Goal: Register for event/course

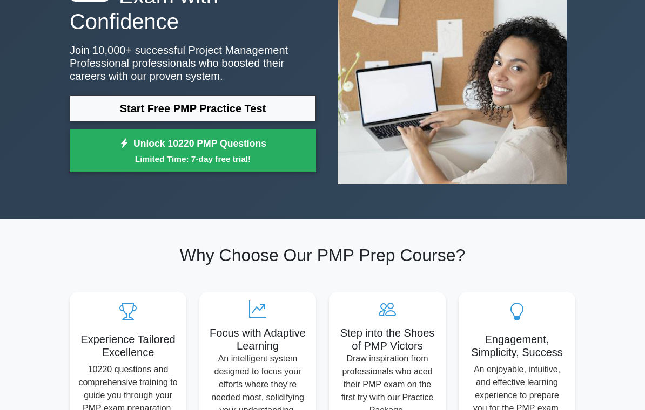
scroll to position [119, 0]
click at [275, 118] on link "Start Free PMP Practice Test" at bounding box center [193, 109] width 246 height 26
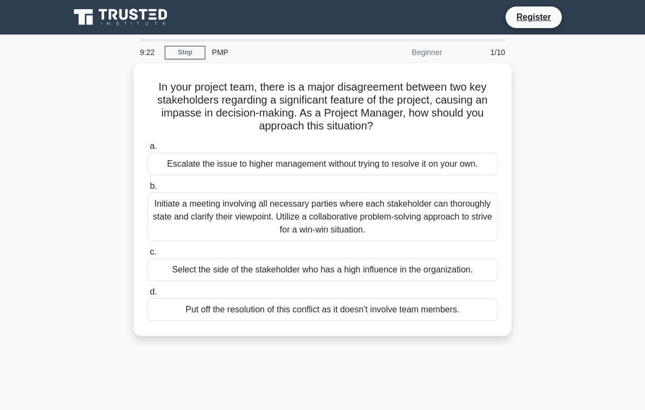
click at [393, 229] on div "Initiate a meeting involving all necessary parties where each stakeholder can t…" at bounding box center [322, 217] width 350 height 49
click at [147, 190] on input "b. Initiate a meeting involving all necessary parties where each stakeholder ca…" at bounding box center [147, 186] width 0 height 7
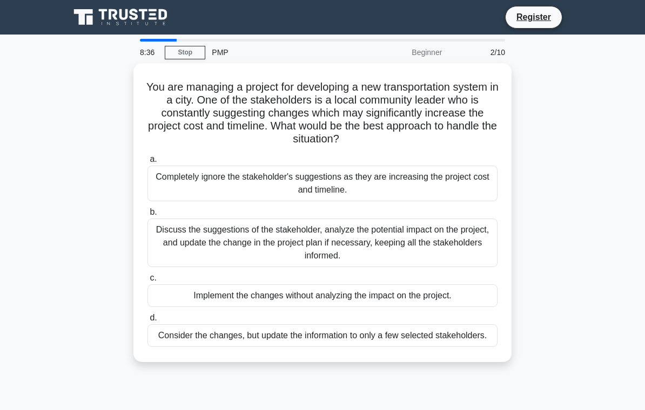
click at [420, 241] on div "Discuss the suggestions of the stakeholder, analyze the potential impact on the…" at bounding box center [322, 243] width 350 height 49
click at [147, 216] on input "b. Discuss the suggestions of the stakeholder, analyze the potential impact on …" at bounding box center [147, 212] width 0 height 7
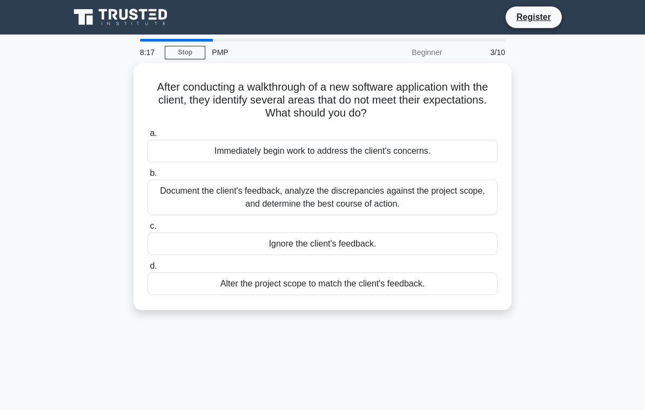
click at [410, 202] on div "Document the client's feedback, analyze the discrepancies against the project s…" at bounding box center [322, 198] width 350 height 36
click at [147, 177] on input "b. Document the client's feedback, analyze the discrepancies against the projec…" at bounding box center [147, 173] width 0 height 7
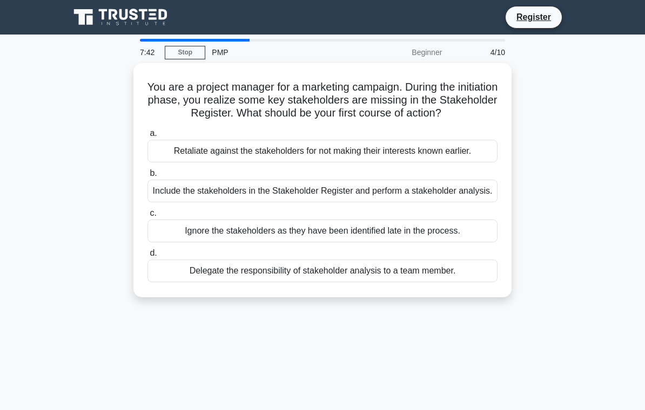
click at [419, 202] on div "Include the stakeholders in the Stakeholder Register and perform a stakeholder …" at bounding box center [322, 191] width 350 height 23
click at [147, 177] on input "b. Include the stakeholders in the Stakeholder Register and perform a stakehold…" at bounding box center [147, 173] width 0 height 7
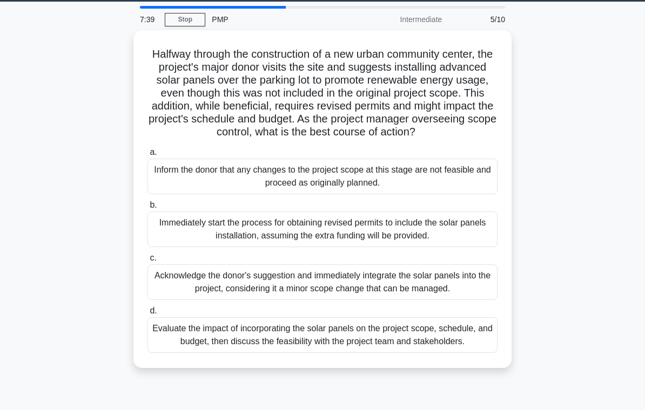
scroll to position [34, 0]
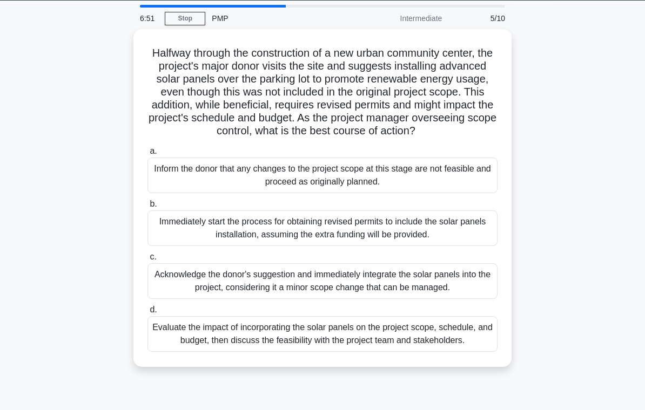
click at [371, 352] on div "Evaluate the impact of incorporating the solar panels on the project scope, sch…" at bounding box center [322, 334] width 350 height 36
click at [147, 314] on input "d. Evaluate the impact of incorporating the solar panels on the project scope, …" at bounding box center [147, 310] width 0 height 7
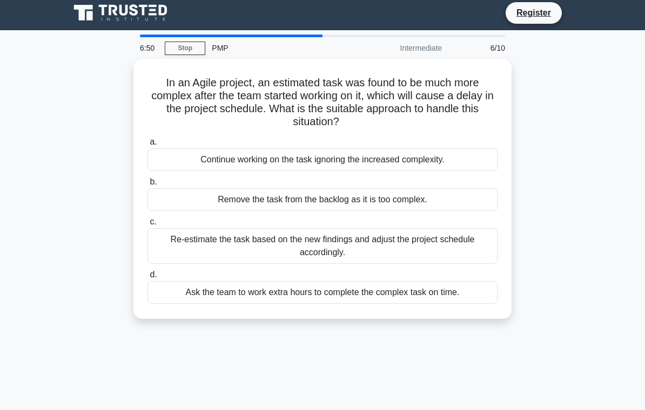
scroll to position [0, 0]
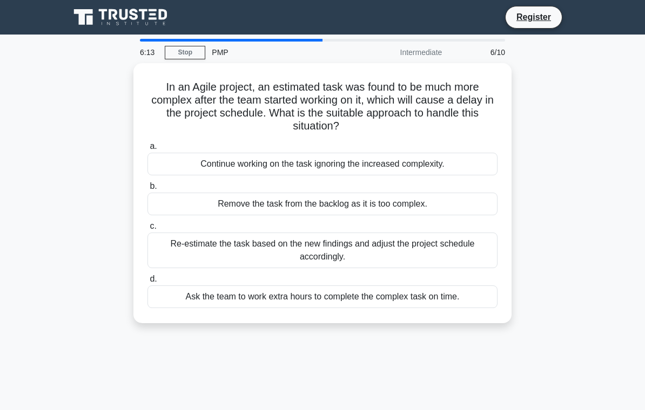
click at [389, 257] on div "Re-estimate the task based on the new findings and adjust the project schedule …" at bounding box center [322, 251] width 350 height 36
click at [147, 230] on input "c. Re-estimate the task based on the new findings and adjust the project schedu…" at bounding box center [147, 226] width 0 height 7
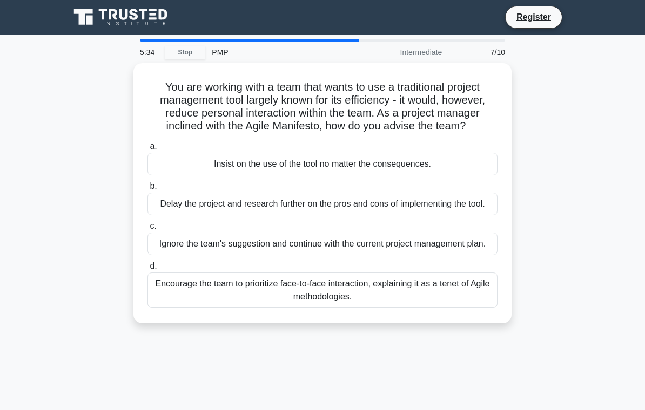
click at [388, 308] on div "Encourage the team to prioritize face-to-face interaction, explaining it as a t…" at bounding box center [322, 291] width 350 height 36
click at [147, 270] on input "d. Encourage the team to prioritize face-to-face interaction, explaining it as …" at bounding box center [147, 266] width 0 height 7
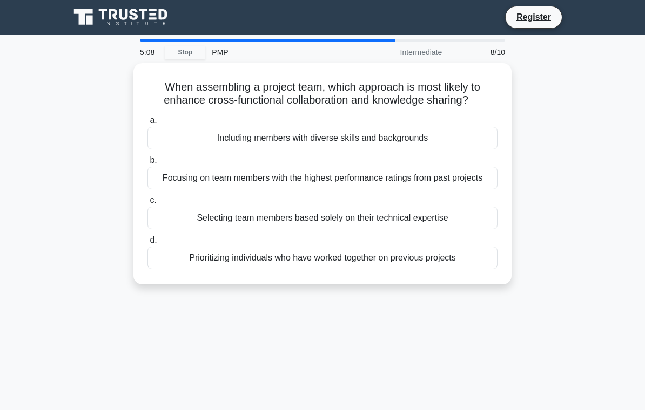
click at [445, 269] on div "Prioritizing individuals who have worked together on previous projects" at bounding box center [322, 258] width 350 height 23
click at [147, 244] on input "d. Prioritizing individuals who have worked together on previous projects" at bounding box center [147, 240] width 0 height 7
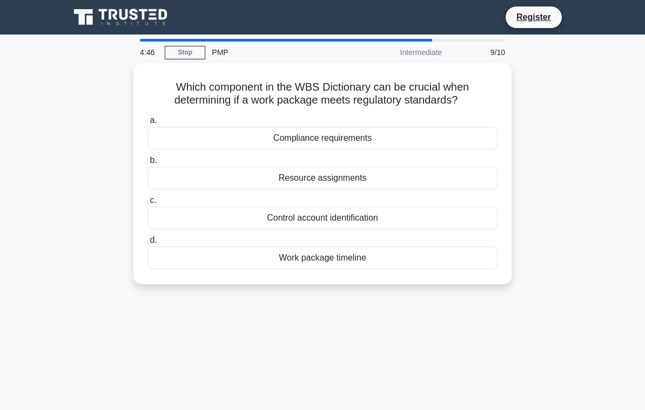
click at [428, 261] on div "Work package timeline" at bounding box center [322, 258] width 350 height 23
click at [147, 244] on input "d. Work package timeline" at bounding box center [147, 240] width 0 height 7
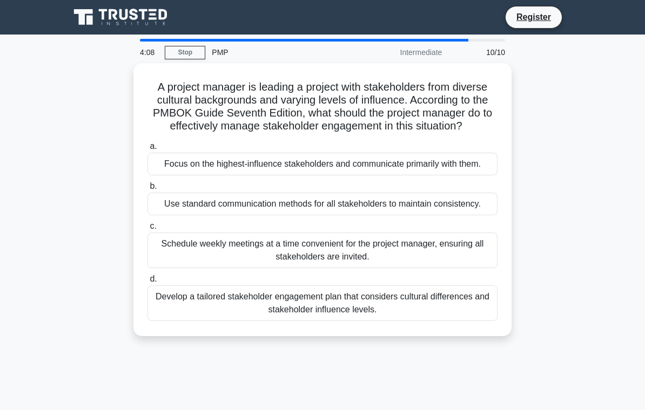
click at [408, 268] on div "Schedule weekly meetings at a time convenient for the project manager, ensuring…" at bounding box center [322, 251] width 350 height 36
click at [147, 230] on input "c. Schedule weekly meetings at a time convenient for the project manager, ensur…" at bounding box center [147, 226] width 0 height 7
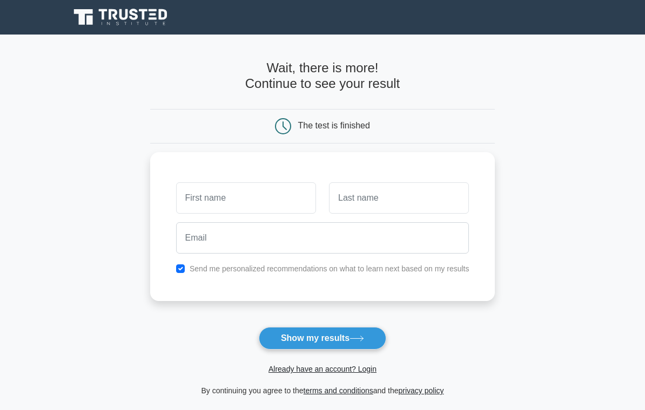
click at [274, 193] on input "text" at bounding box center [246, 198] width 140 height 31
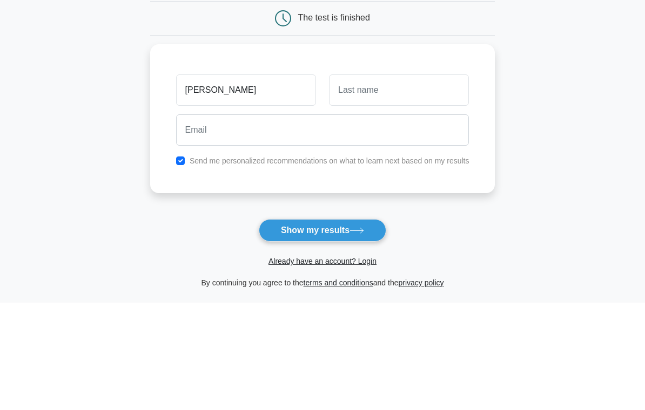
type input "[PERSON_NAME]"
click at [415, 183] on input "text" at bounding box center [399, 198] width 140 height 31
type input "Mow siang"
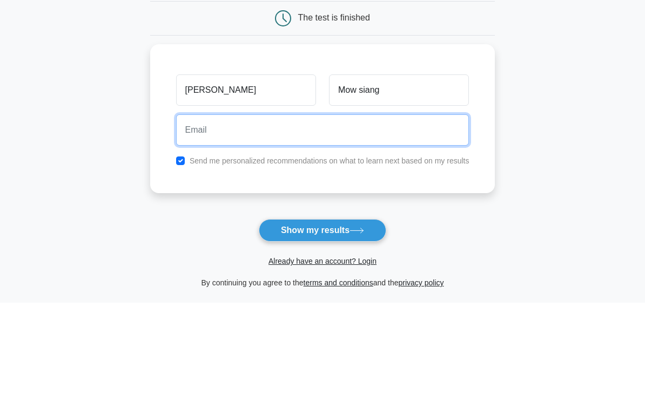
click at [281, 222] on input "email" at bounding box center [322, 237] width 293 height 31
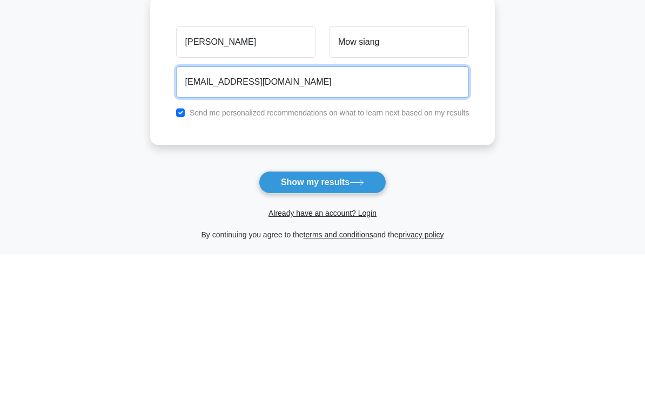
type input "[EMAIL_ADDRESS][DOMAIN_NAME]"
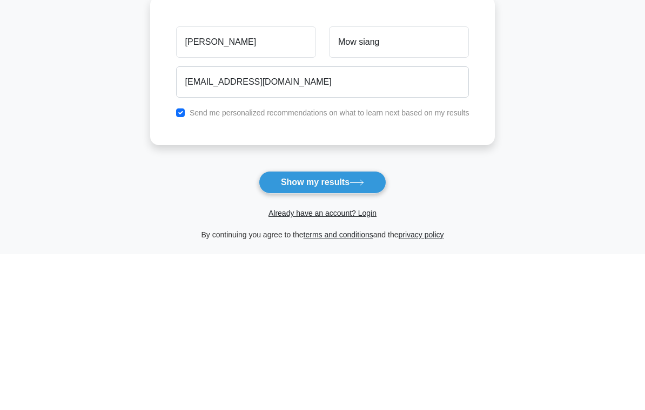
click at [364, 336] on icon at bounding box center [356, 339] width 15 height 6
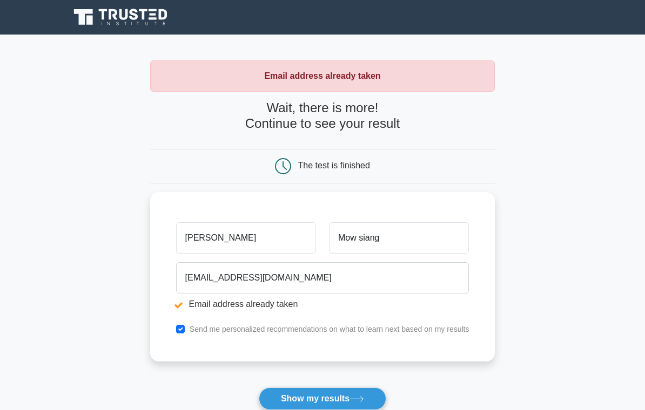
click at [416, 163] on div "The test is finished" at bounding box center [322, 166] width 230 height 16
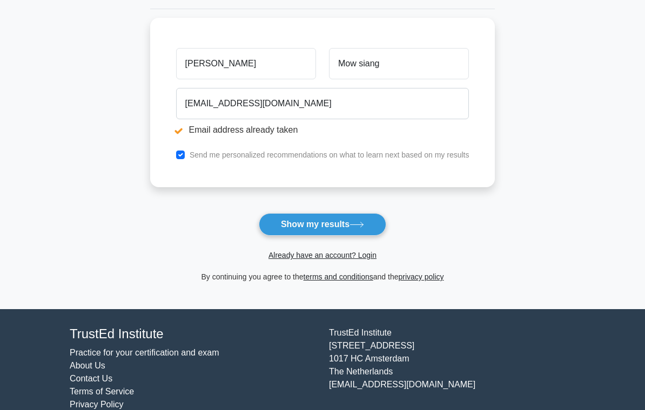
scroll to position [31, 0]
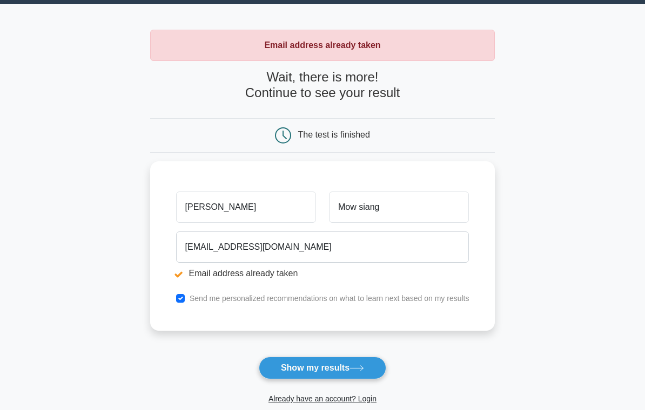
click at [334, 371] on button "Show my results" at bounding box center [322, 368] width 127 height 23
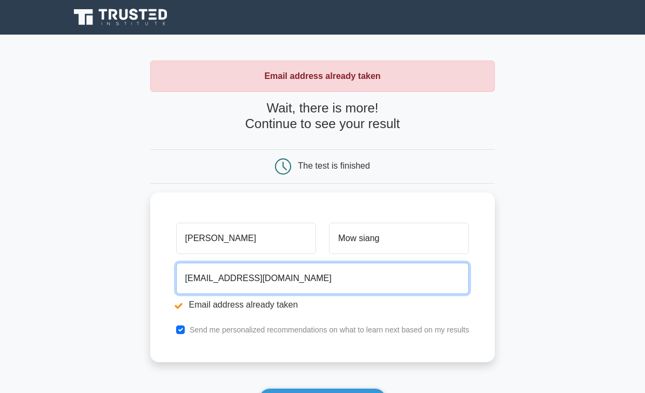
click at [427, 274] on input "[EMAIL_ADDRESS][DOMAIN_NAME]" at bounding box center [322, 277] width 293 height 31
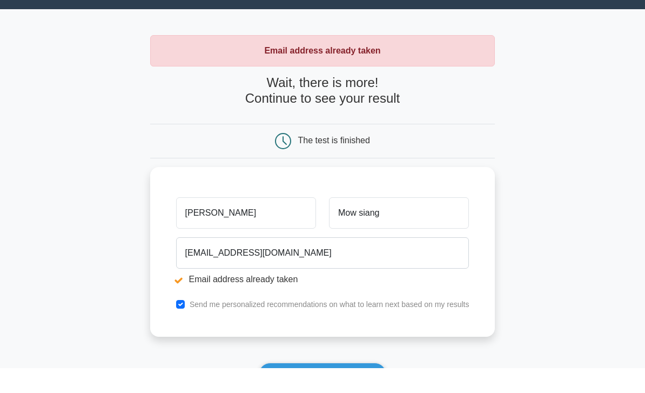
click at [434, 158] on div "The test is finished" at bounding box center [322, 166] width 230 height 16
click at [398, 53] on div "Email address already taken" at bounding box center [322, 50] width 345 height 31
click at [380, 150] on div "The test is finished" at bounding box center [322, 141] width 345 height 35
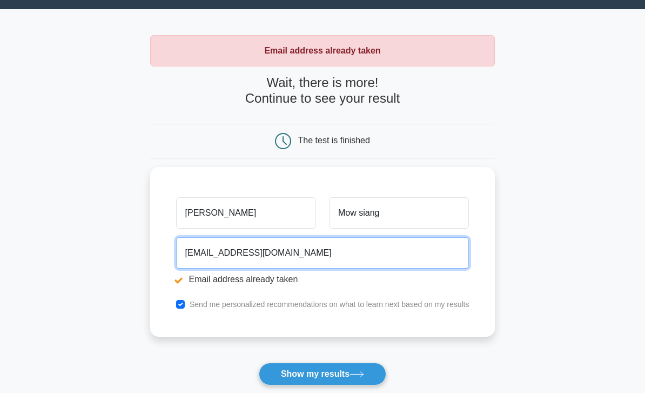
click at [371, 255] on input "[EMAIL_ADDRESS][DOMAIN_NAME]" at bounding box center [322, 252] width 293 height 31
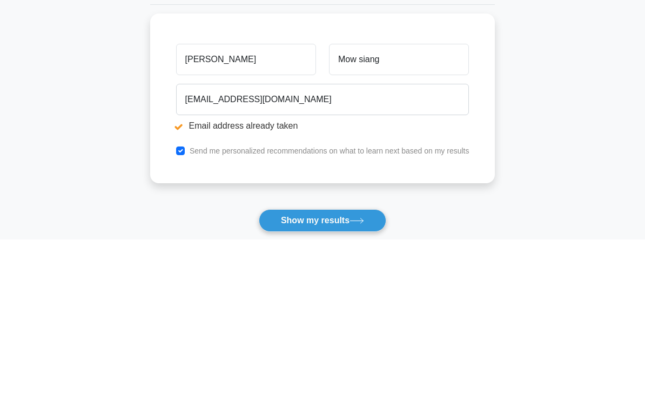
click at [558, 157] on main "Email address already taken Wait, there is more! Continue to see your result Th…" at bounding box center [322, 234] width 645 height 449
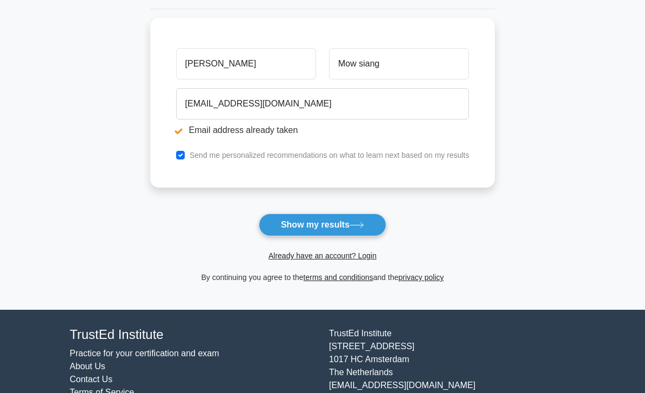
click at [354, 227] on icon at bounding box center [356, 225] width 15 height 6
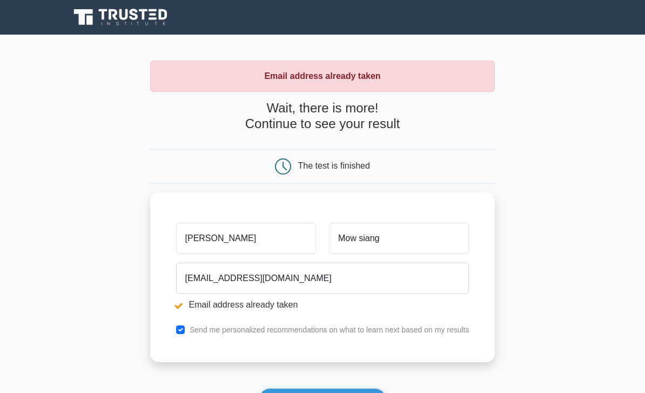
click at [420, 169] on div "The test is finished" at bounding box center [322, 166] width 230 height 16
click at [417, 163] on div "The test is finished" at bounding box center [322, 166] width 230 height 16
